Goal: Task Accomplishment & Management: Manage account settings

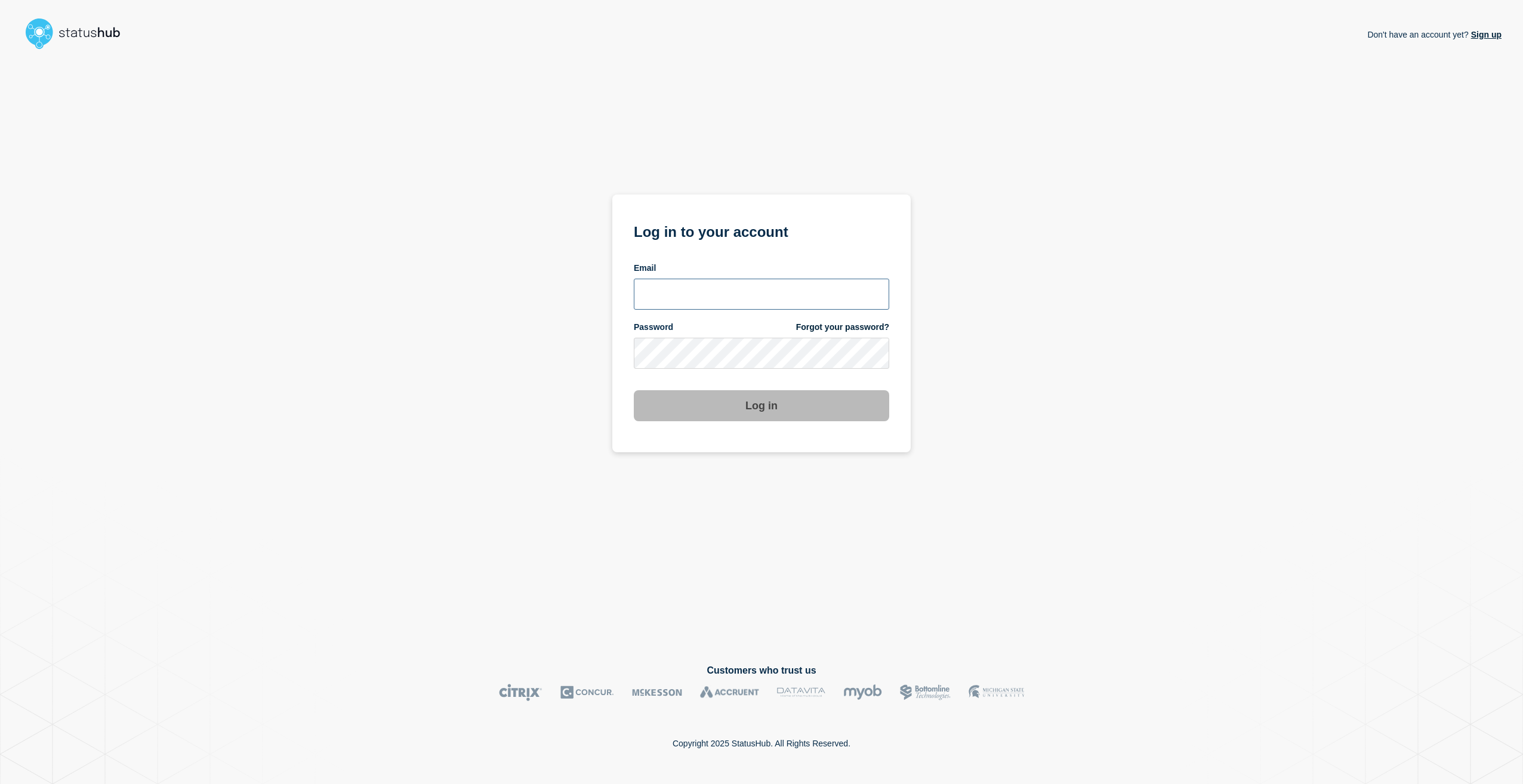
type input "[PERSON_NAME][EMAIL_ADDRESS][PERSON_NAME][DOMAIN_NAME]"
click at [831, 411] on button "Log in" at bounding box center [761, 406] width 256 height 31
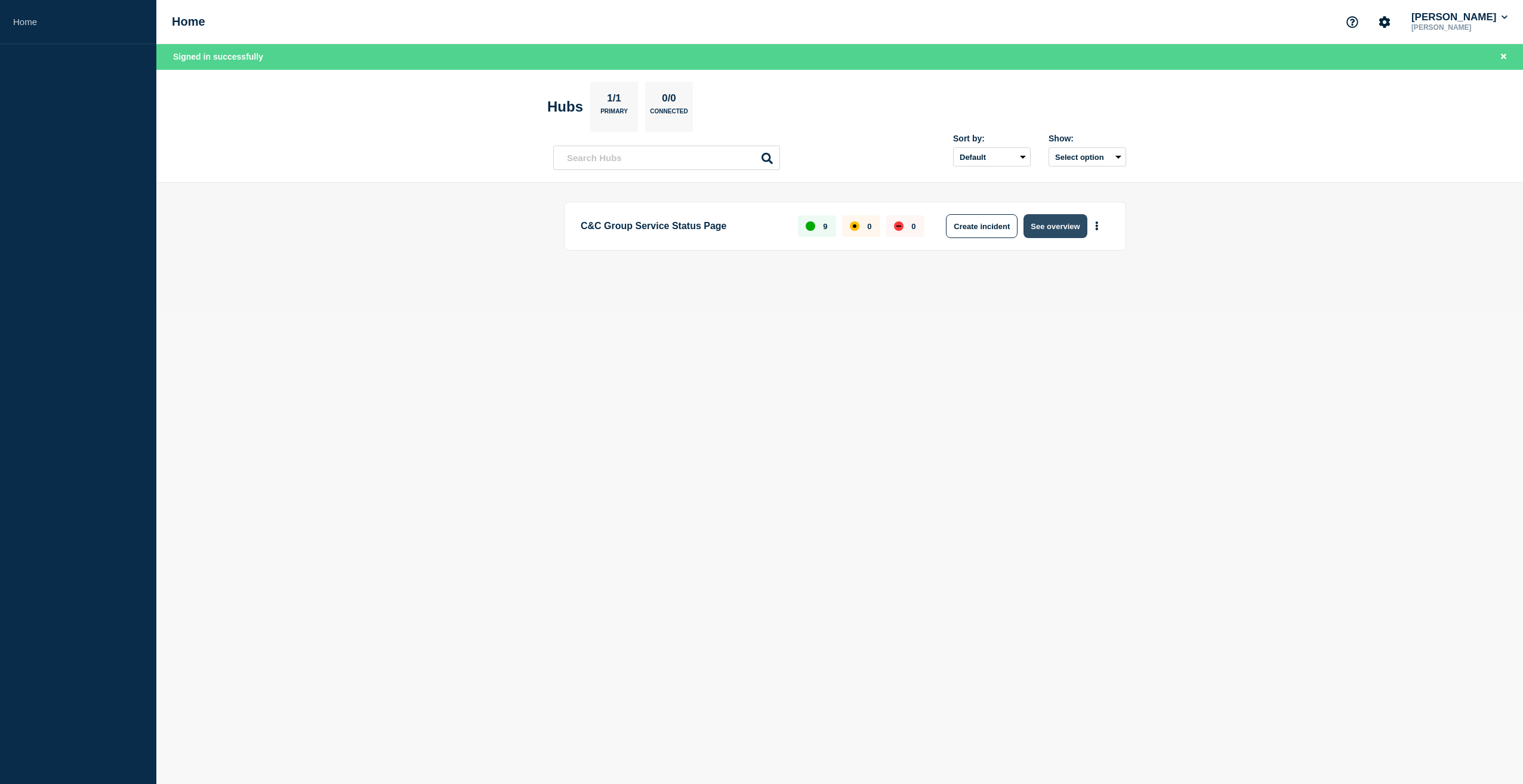
click at [1063, 223] on button "See overview" at bounding box center [1055, 226] width 63 height 24
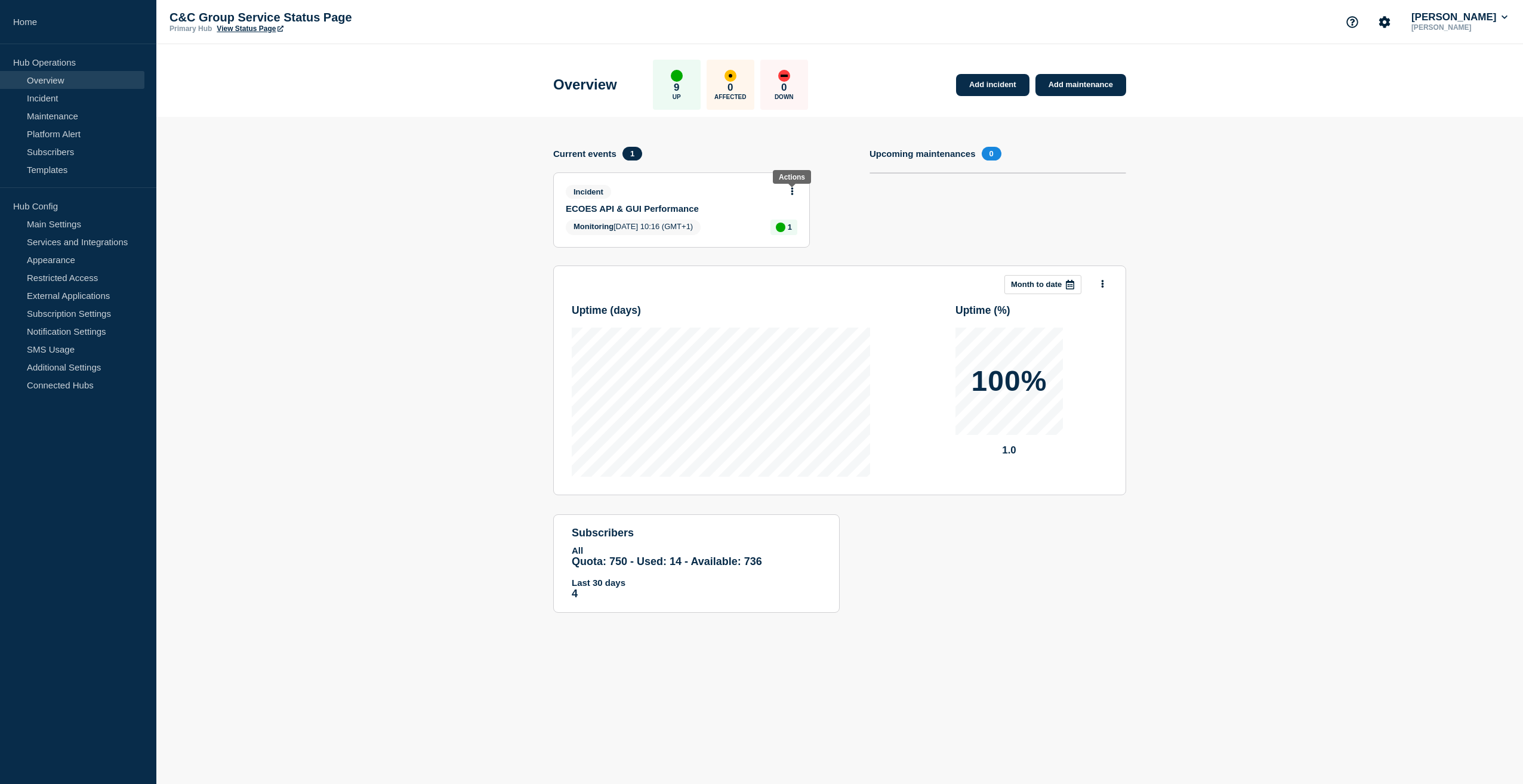
click at [793, 190] on icon at bounding box center [792, 191] width 3 height 8
click at [790, 236] on link "Update incident" at bounding box center [793, 235] width 58 height 9
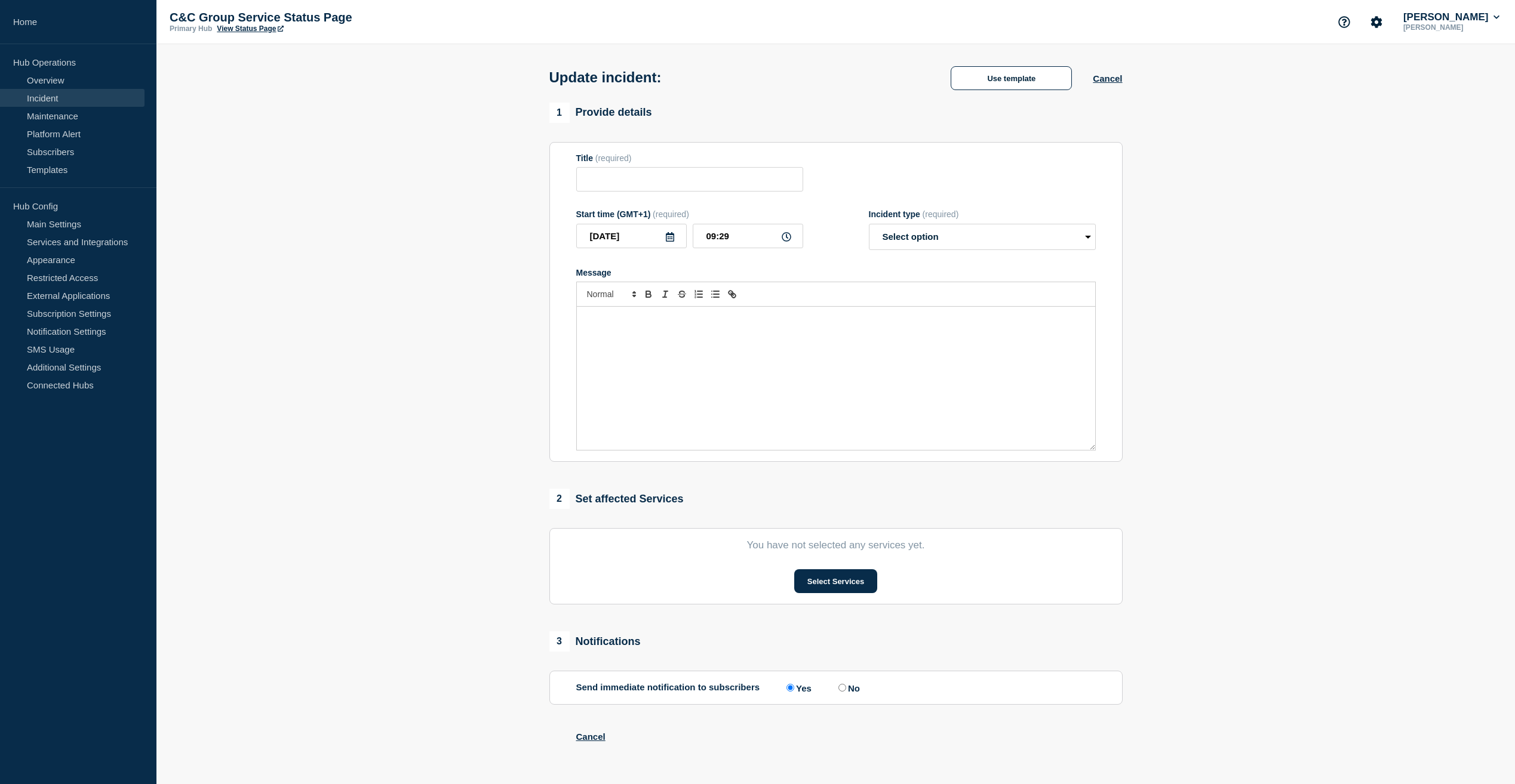
type input "ECOES API & GUI Performance"
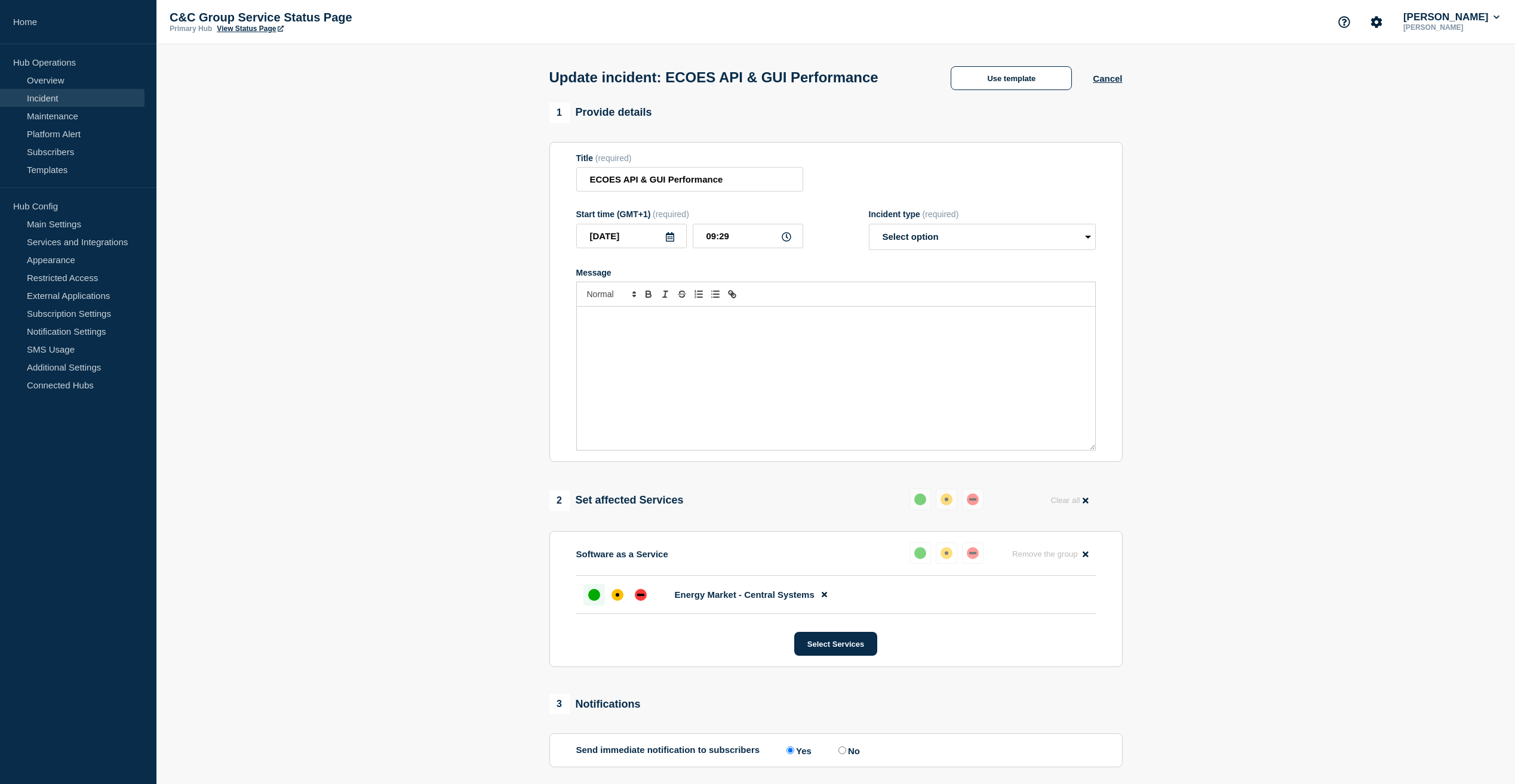
click at [771, 364] on div "Message" at bounding box center [836, 378] width 518 height 143
click at [592, 322] on strong "06/10/2025 - 12.30: The service continues to remain stable and under close moni…" at bounding box center [823, 324] width 474 height 20
click at [925, 235] on select "Select option Investigating Identified Monitoring Resolved" at bounding box center [982, 237] width 227 height 26
select select "monitoring"
click at [869, 226] on select "Select option Investigating Identified Monitoring Resolved" at bounding box center [982, 237] width 227 height 26
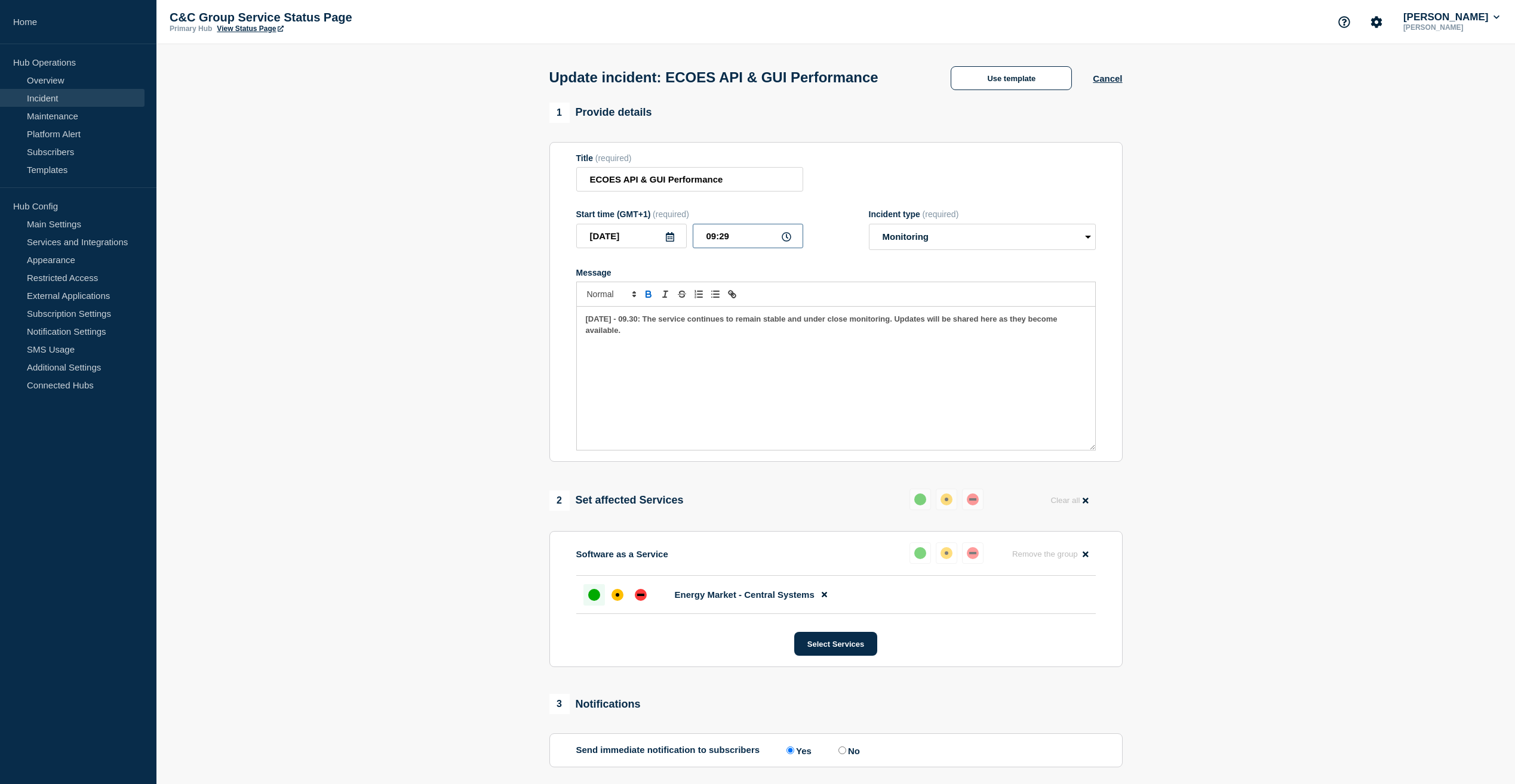
click at [752, 246] on input "09:29" at bounding box center [748, 236] width 110 height 25
type input "09:30"
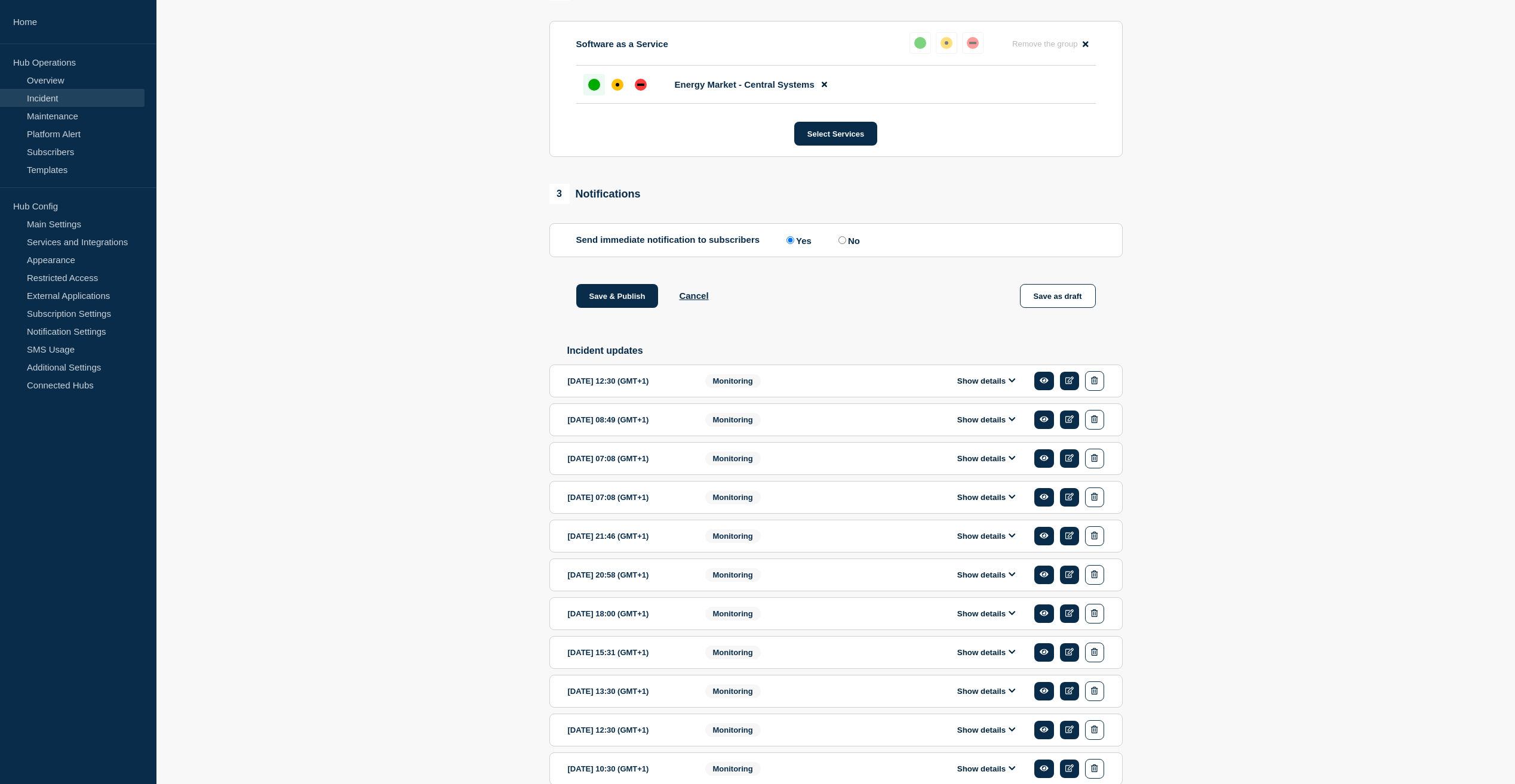
scroll to position [437, 0]
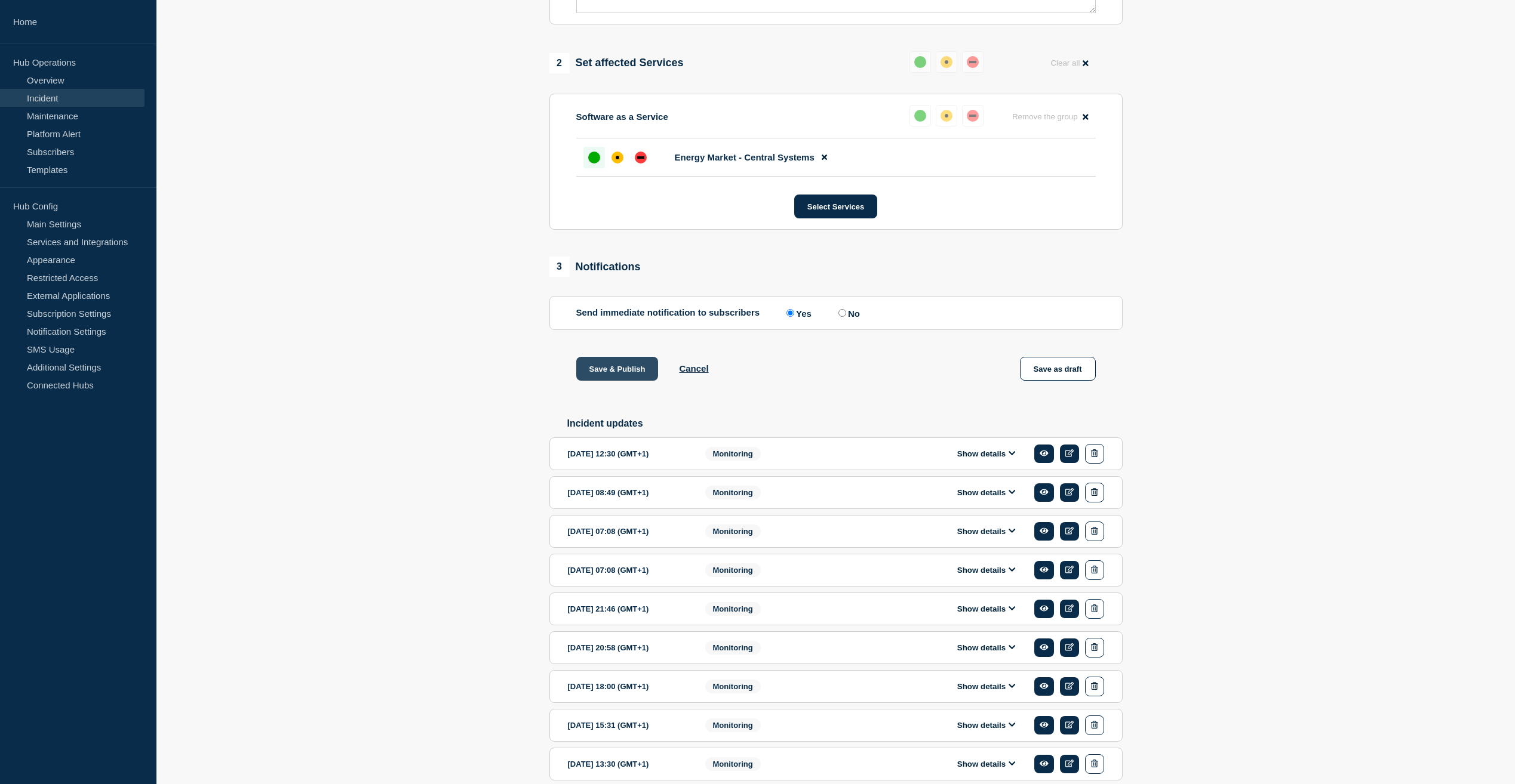
click at [635, 373] on button "Save & Publish" at bounding box center [617, 369] width 82 height 24
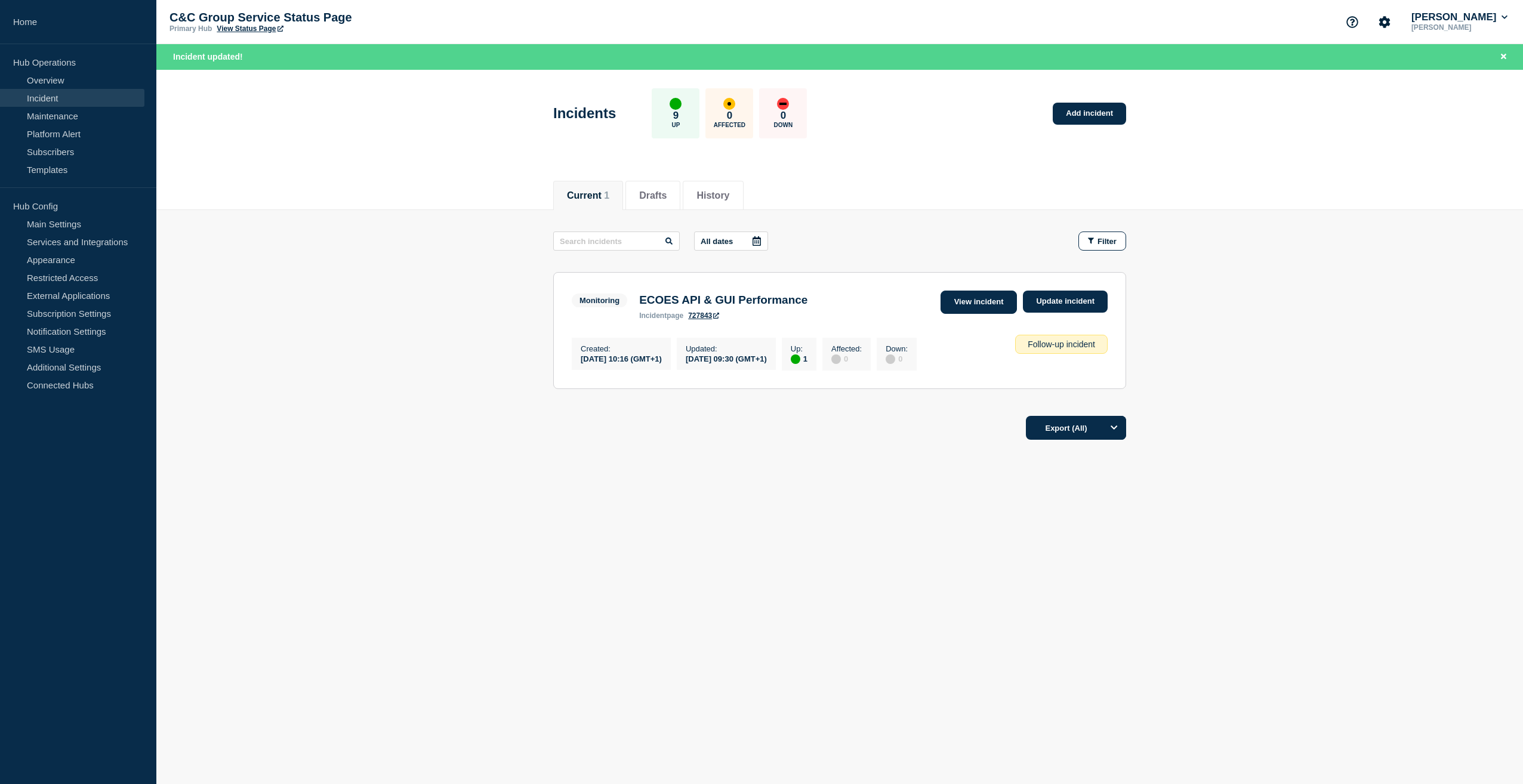
click at [986, 299] on link "View incident" at bounding box center [979, 303] width 77 height 24
